Goal: Task Accomplishment & Management: Manage account settings

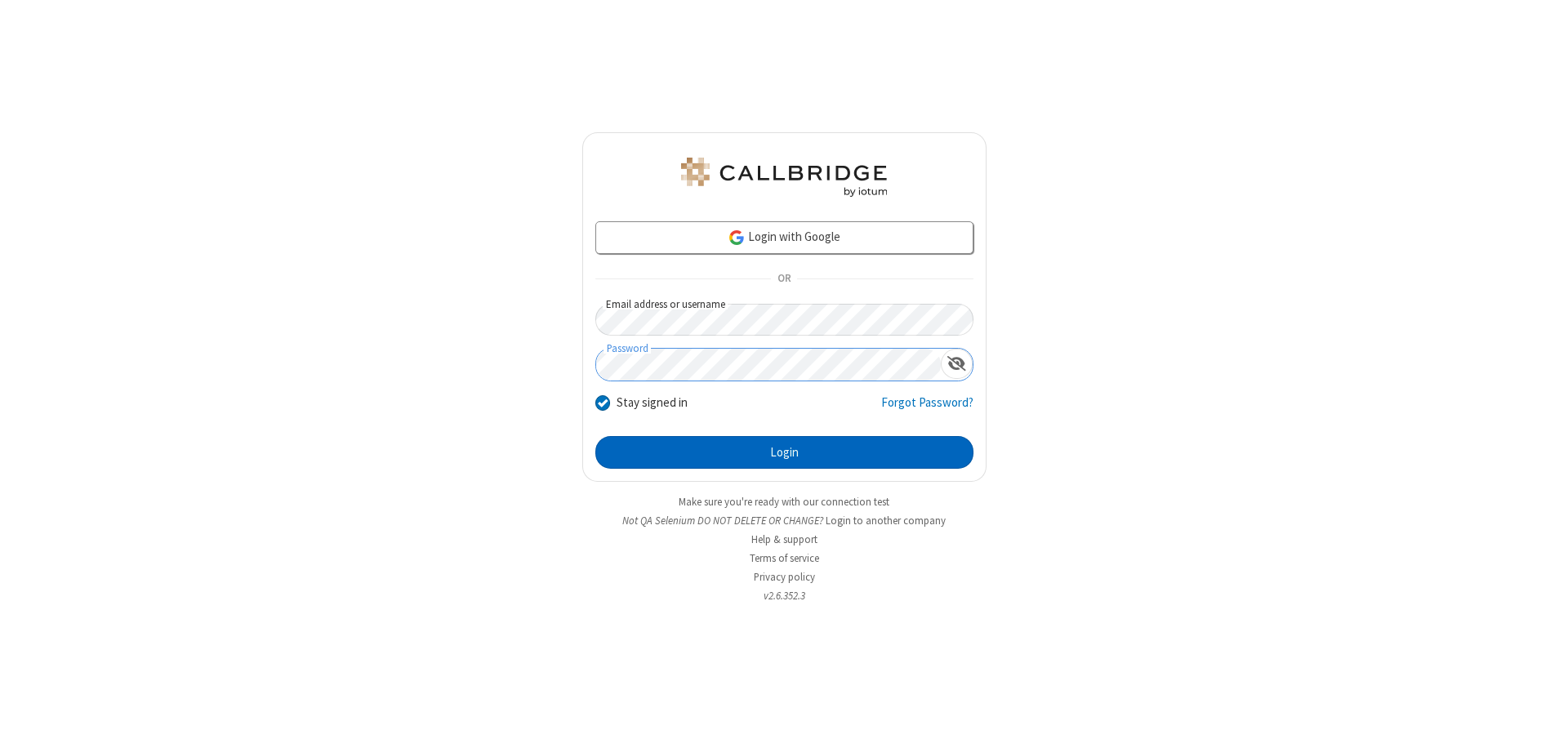
click at [784, 452] on button "Login" at bounding box center [784, 452] width 378 height 33
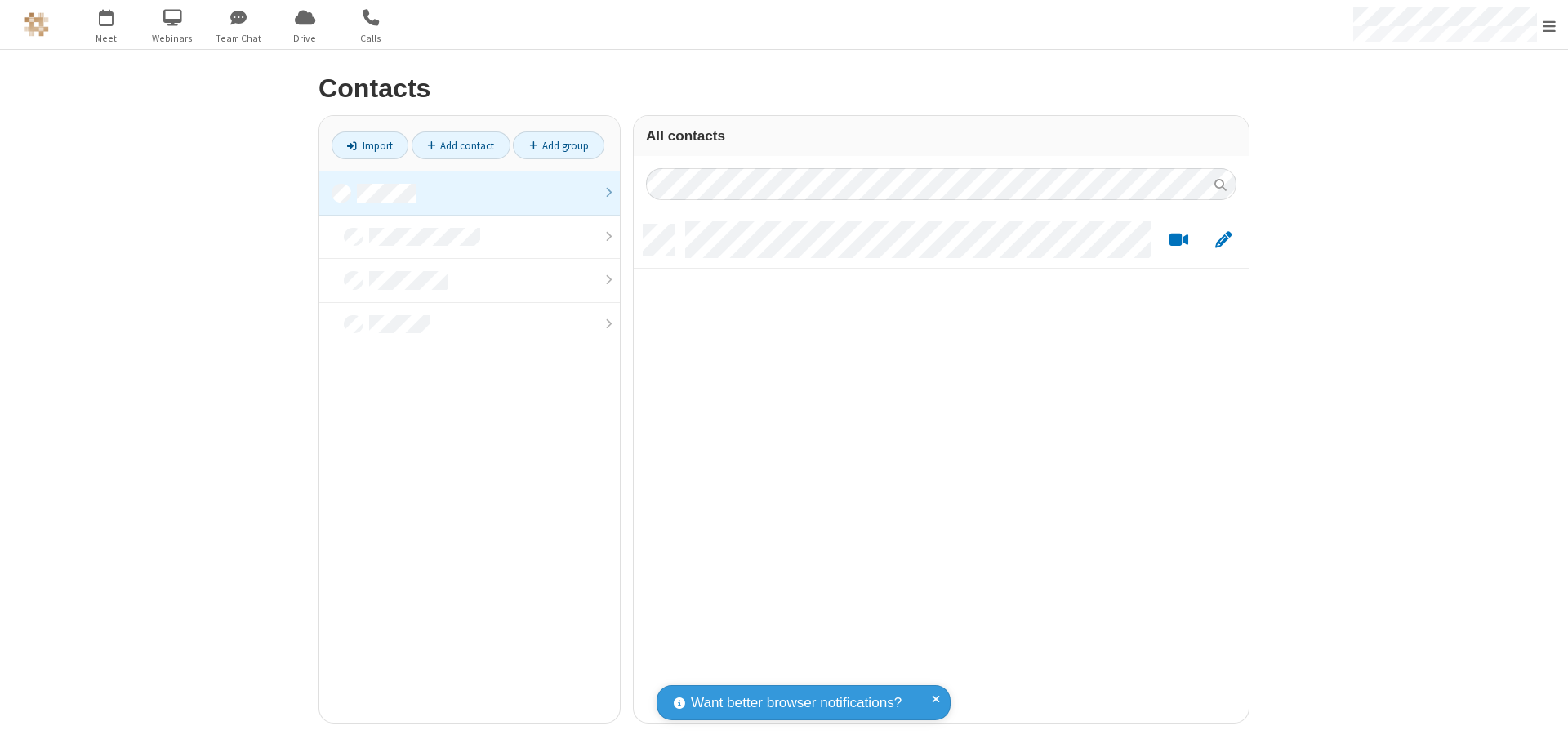
scroll to position [498, 602]
click at [469, 193] on link at bounding box center [470, 193] width 301 height 44
click at [1223, 239] on span "Edit" at bounding box center [1223, 240] width 16 height 21
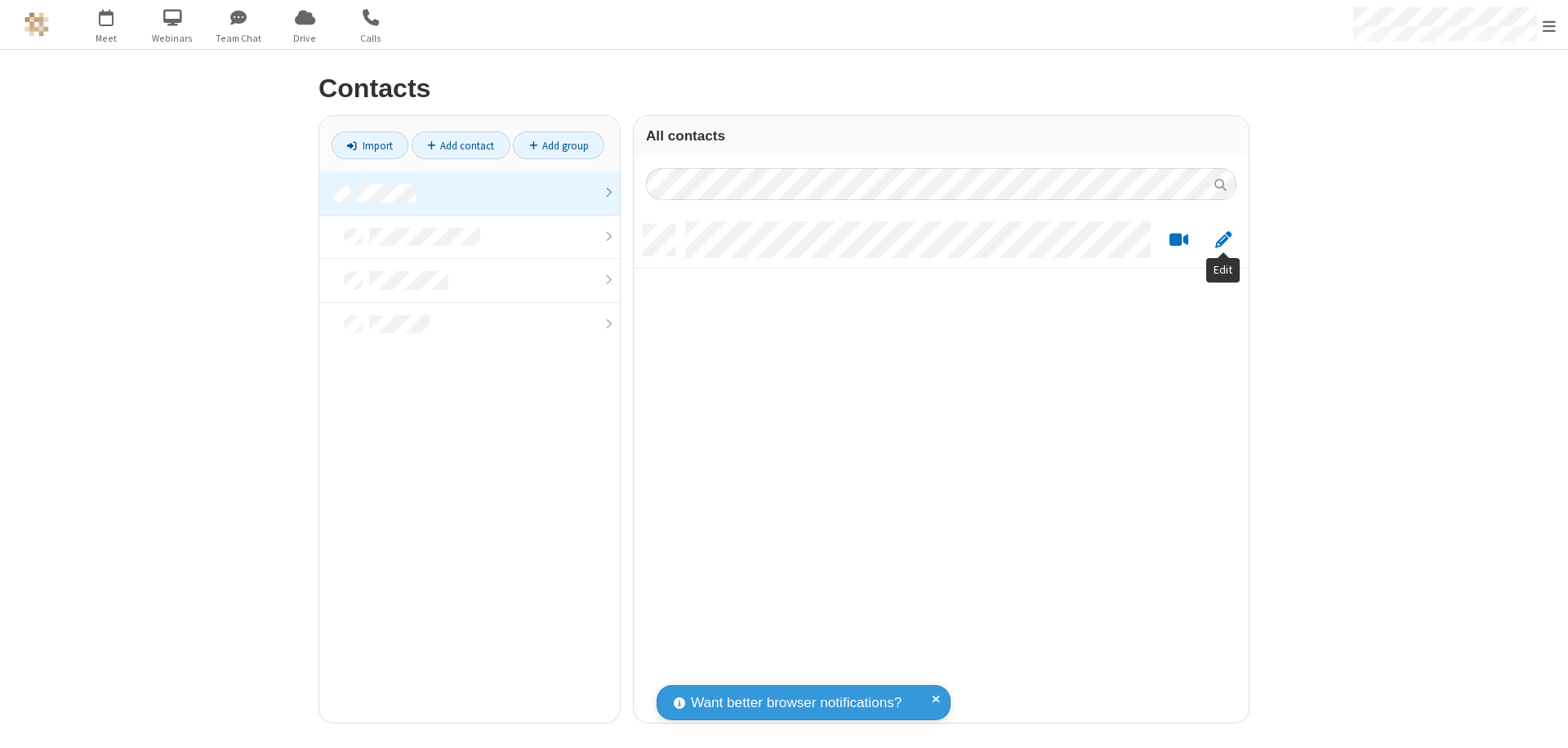
click at [469, 193] on link at bounding box center [470, 193] width 301 height 44
